Goal: Obtain resource: Download file/media

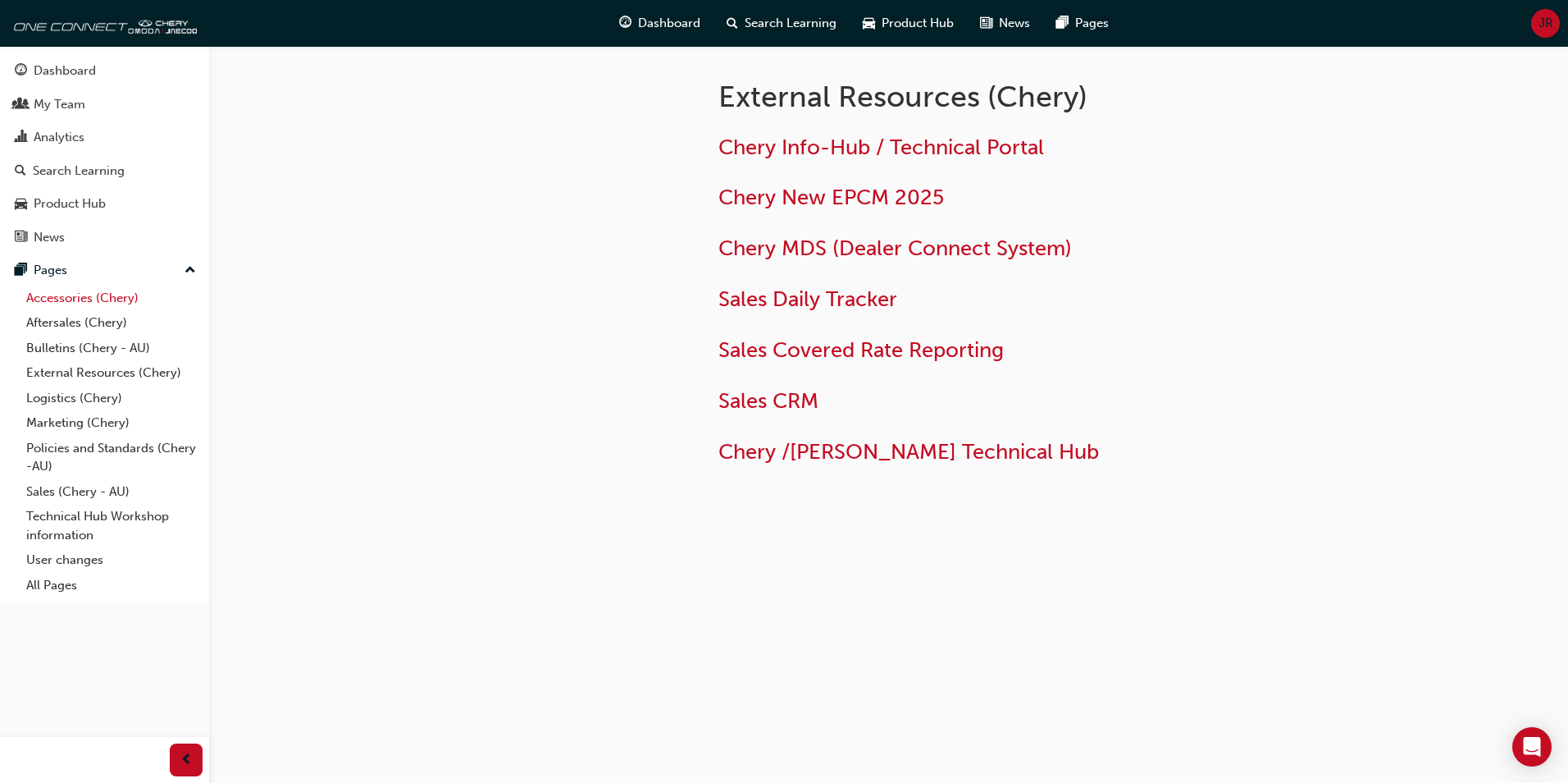
click at [89, 296] on link "Accessories (Chery)" at bounding box center [111, 298] width 183 height 26
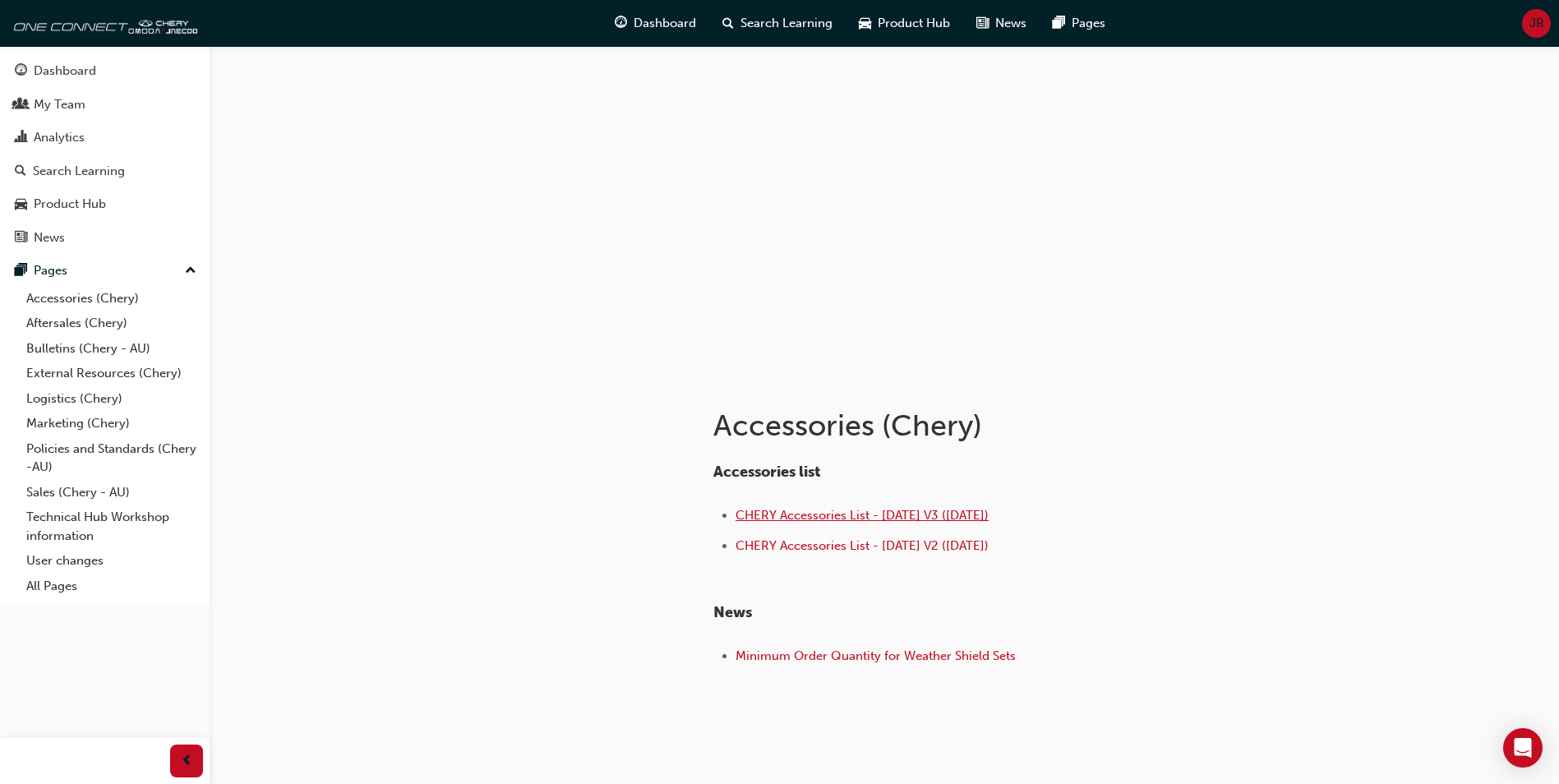
click at [941, 519] on span "CHERY Accessories List - [DATE] V3 ([DATE])" at bounding box center [862, 514] width 253 height 15
